Goal: Task Accomplishment & Management: Manage account settings

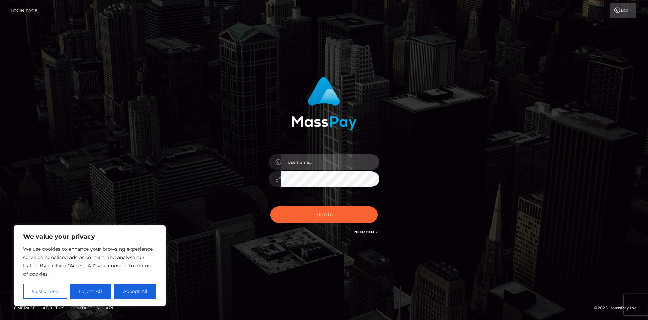
click at [311, 160] on input "text" at bounding box center [330, 162] width 98 height 16
type input "[EMAIL_ADDRESS][DOMAIN_NAME]"
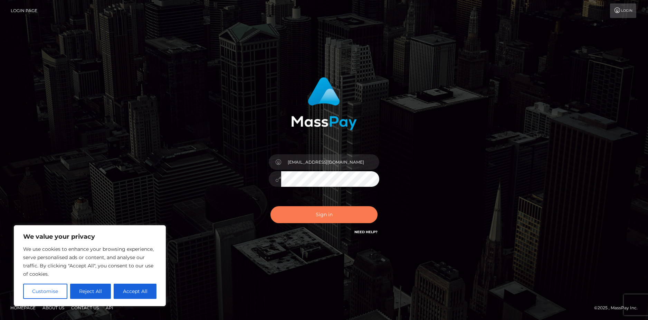
click at [320, 212] on button "Sign in" at bounding box center [324, 214] width 107 height 17
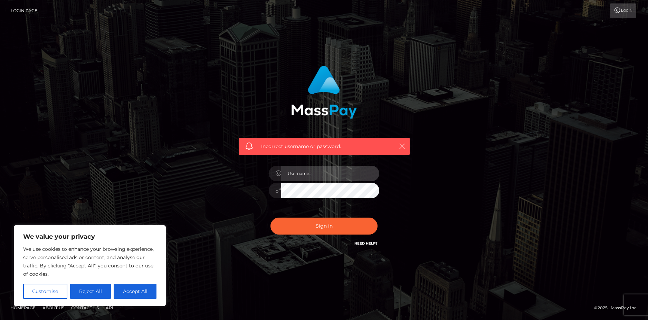
click at [313, 168] on input "text" at bounding box center [330, 174] width 98 height 16
type input "karlobster711@gmail.com"
click at [379, 185] on div at bounding box center [324, 188] width 111 height 13
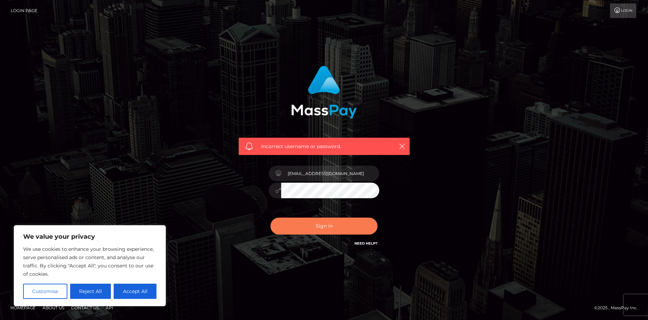
click at [330, 233] on button "Sign in" at bounding box center [324, 225] width 107 height 17
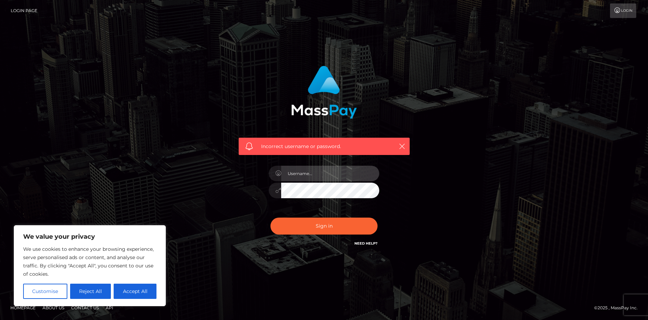
click at [307, 171] on input "text" at bounding box center [330, 174] width 98 height 16
type input "karlobster"
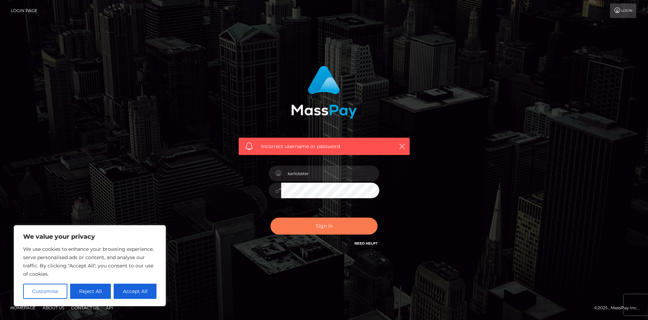
click at [312, 224] on button "Sign in" at bounding box center [324, 225] width 107 height 17
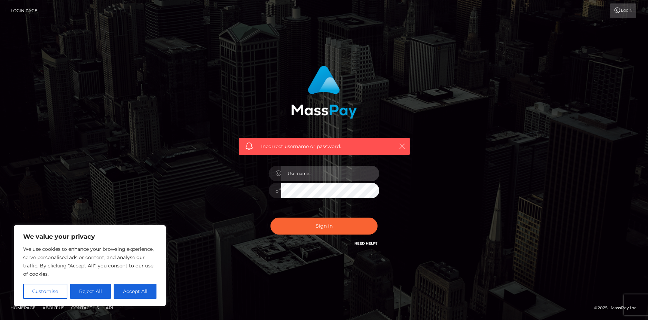
click at [332, 170] on input "text" at bounding box center [330, 174] width 98 height 16
paste input "1990-09-23"
type input "1990-09-23"
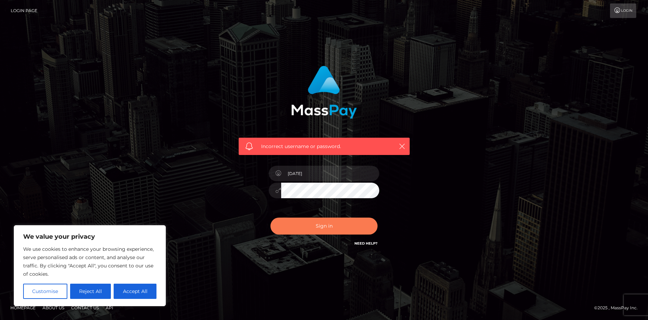
click at [325, 226] on button "Sign in" at bounding box center [324, 225] width 107 height 17
click at [371, 243] on link "Need Help?" at bounding box center [366, 243] width 23 height 4
click at [440, 195] on div "Incorrect username or password." at bounding box center [324, 159] width 394 height 199
click at [623, 9] on link "Login" at bounding box center [623, 10] width 26 height 15
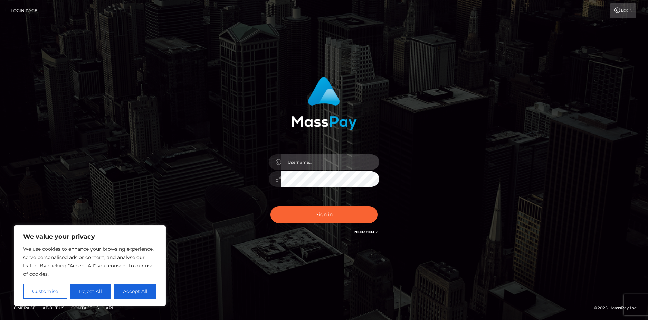
click at [300, 163] on input "text" at bounding box center [330, 162] width 98 height 16
type input "karlobster"
click at [271, 206] on button "Sign in" at bounding box center [324, 214] width 107 height 17
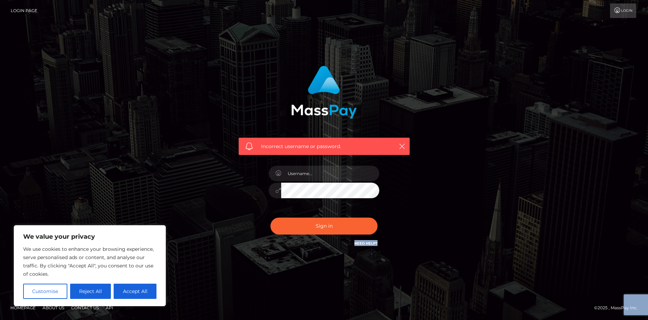
click at [332, 186] on div "Incorrect username or password." at bounding box center [324, 159] width 394 height 199
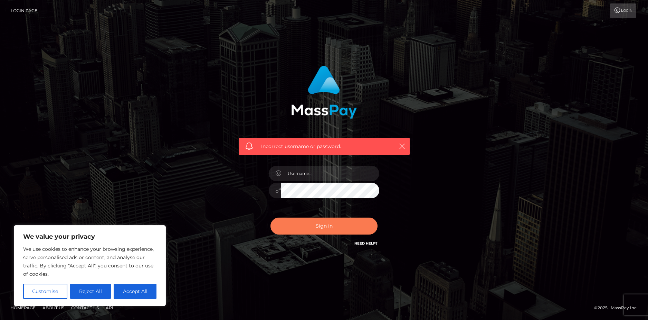
click at [322, 220] on button "Sign in" at bounding box center [324, 225] width 107 height 17
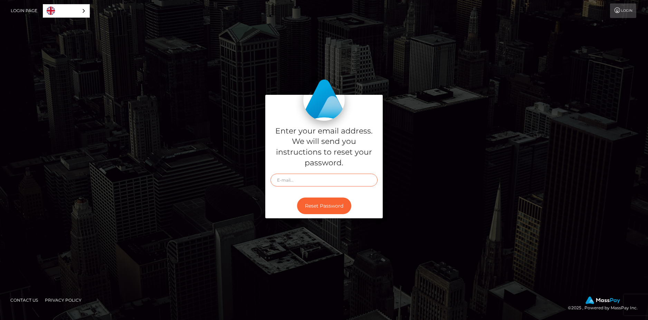
click at [301, 181] on input "text" at bounding box center [324, 179] width 107 height 13
type input "k"
type input "[EMAIL_ADDRESS][DOMAIN_NAME]"
click at [297, 197] on button "Reset Password" at bounding box center [324, 205] width 54 height 17
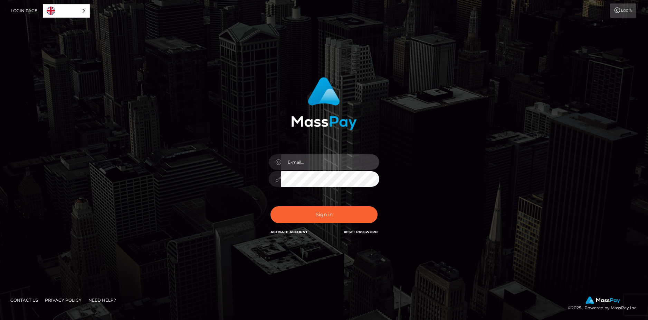
click at [311, 163] on input "email" at bounding box center [330, 162] width 98 height 16
type input "[EMAIL_ADDRESS][DOMAIN_NAME]"
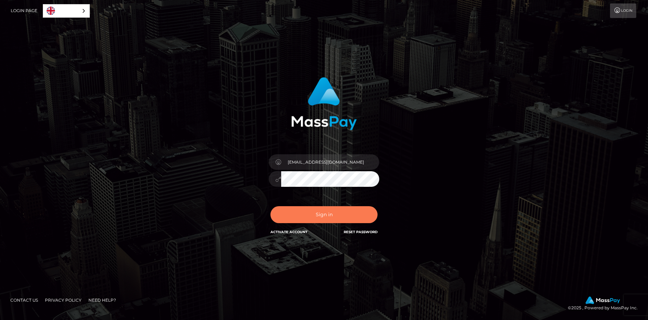
click at [323, 220] on button "Sign in" at bounding box center [324, 214] width 107 height 17
